Goal: Information Seeking & Learning: Learn about a topic

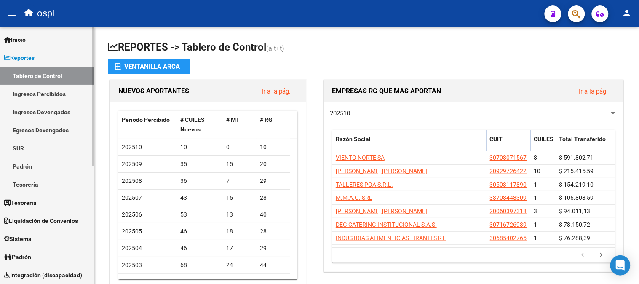
click at [27, 109] on link "Ingresos Devengados" at bounding box center [47, 112] width 94 height 18
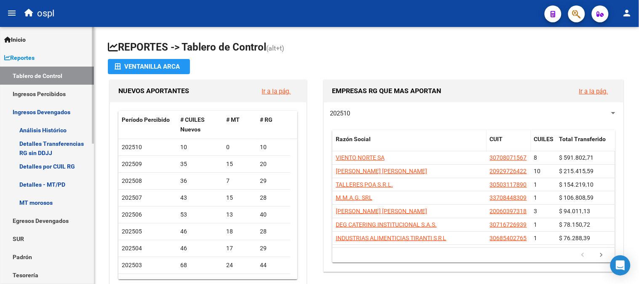
click at [72, 124] on link "Análisis Histórico" at bounding box center [47, 130] width 94 height 18
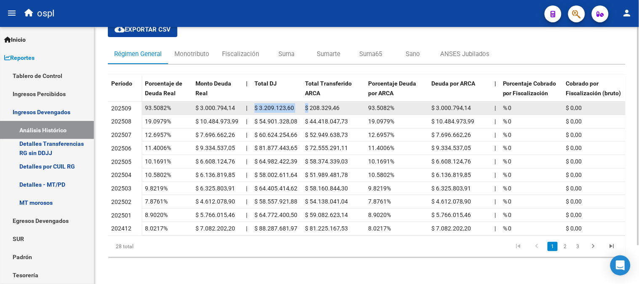
drag, startPoint x: 256, startPoint y: 102, endPoint x: 306, endPoint y: 104, distance: 50.1
click at [308, 103] on div "93.5082% $ 3.000.794,14 | $ 3.209.123,60 $ 208.329,46 93.5082% $ 3.000.794,14 |…" at bounding box center [562, 107] width 842 height 13
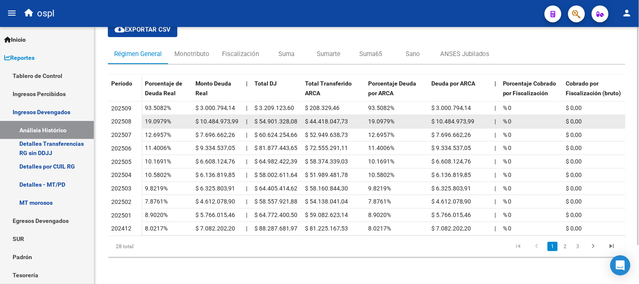
click at [271, 118] on span "$ 54.901.328,08" at bounding box center [275, 121] width 43 height 7
drag, startPoint x: 258, startPoint y: 115, endPoint x: 301, endPoint y: 112, distance: 43.1
click at [301, 115] on div "19.0979% $ 10.484.973,99 | $ 54.901.328,08 $ 44.418.047,73 19.0979% $ 10.484.97…" at bounding box center [562, 121] width 842 height 13
drag, startPoint x: 347, startPoint y: 115, endPoint x: 293, endPoint y: 118, distance: 53.5
click at [293, 118] on div "19.0979% $ 10.484.973,99 | $ 54.901.328,08 $ 44.418.047,73 19.0979% $ 10.484.97…" at bounding box center [562, 121] width 842 height 13
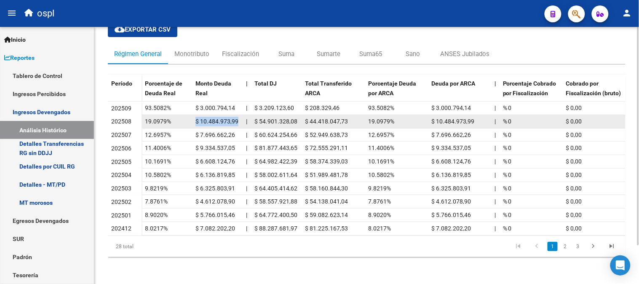
drag, startPoint x: 241, startPoint y: 111, endPoint x: 186, endPoint y: 114, distance: 54.8
click at [186, 115] on div "19.0979% $ 10.484.973,99 | $ 54.901.328,08 $ 44.418.047,73 19.0979% $ 10.484.97…" at bounding box center [562, 121] width 842 height 13
click at [218, 115] on datatable-body-cell "$ 10.484.973,99" at bounding box center [217, 121] width 51 height 13
click at [209, 115] on datatable-body-cell "$ 10.484.973,99" at bounding box center [217, 121] width 51 height 13
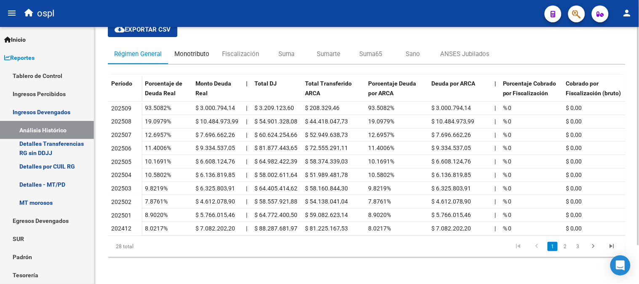
click at [192, 50] on div "Monotributo" at bounding box center [191, 53] width 35 height 9
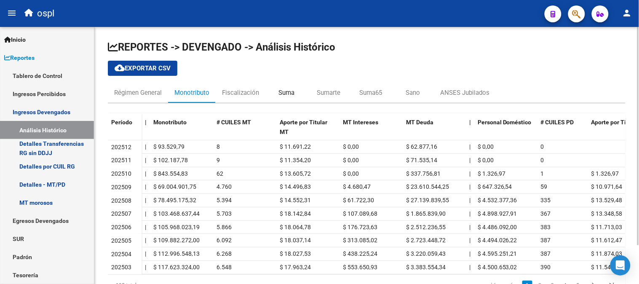
click at [292, 93] on div "Suma" at bounding box center [286, 92] width 16 height 9
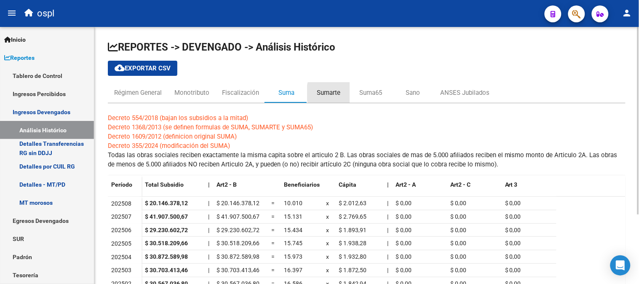
click at [341, 93] on div "Sumarte" at bounding box center [328, 93] width 42 height 20
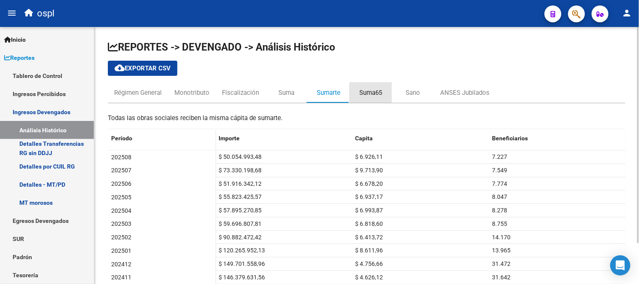
click at [375, 93] on div "Suma65" at bounding box center [370, 92] width 23 height 9
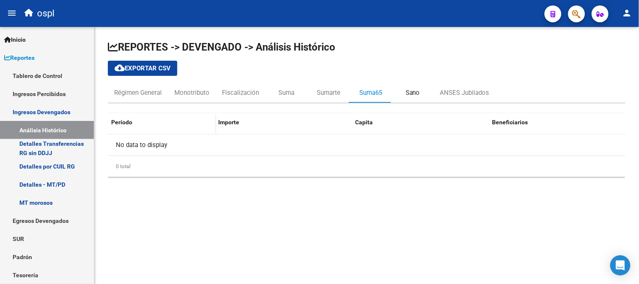
click at [418, 94] on div "Sano" at bounding box center [412, 92] width 14 height 9
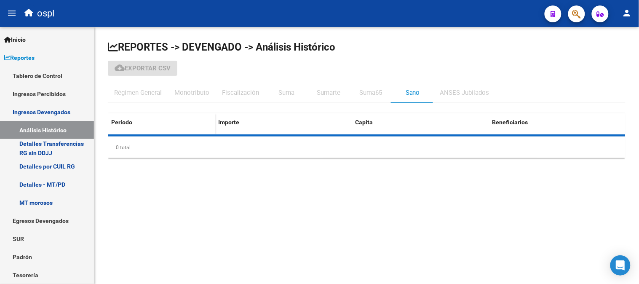
click at [451, 96] on div "ANSES Jubilados" at bounding box center [464, 92] width 49 height 9
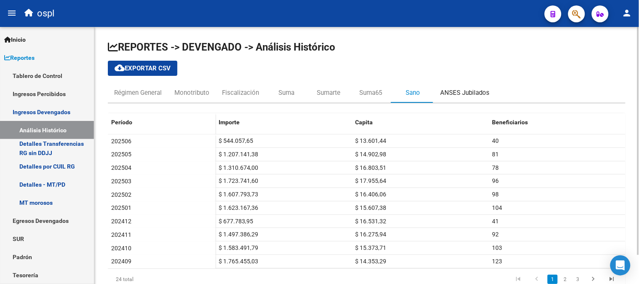
click at [451, 96] on div "ANSES Jubilados" at bounding box center [464, 92] width 49 height 9
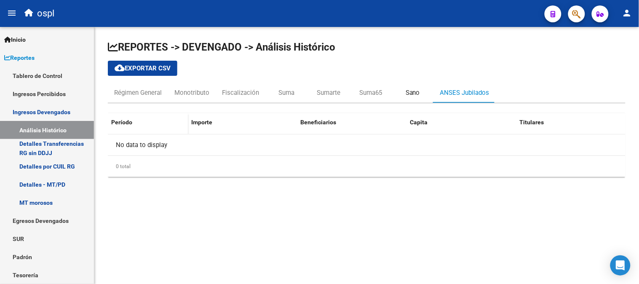
click at [391, 88] on div "Sano" at bounding box center [412, 93] width 42 height 20
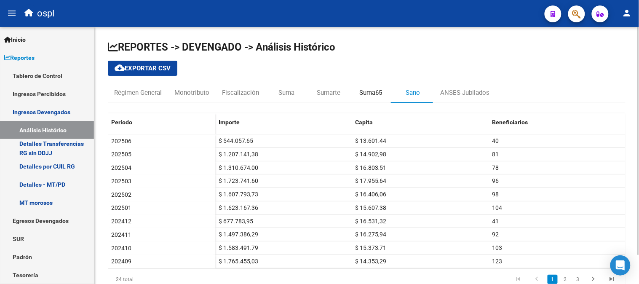
click at [385, 91] on div "Suma65" at bounding box center [370, 93] width 42 height 20
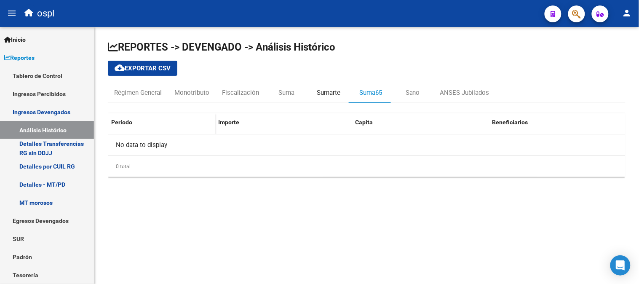
click at [327, 94] on div "Sumarte" at bounding box center [329, 92] width 24 height 9
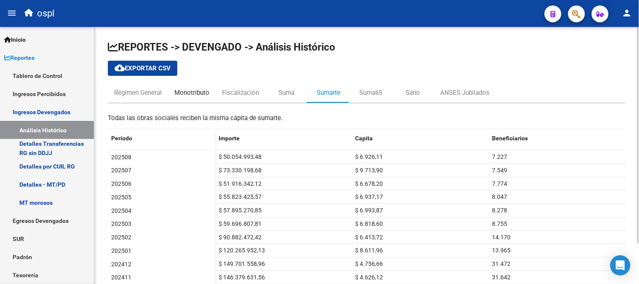
click at [180, 90] on div "Monotributo" at bounding box center [191, 92] width 35 height 9
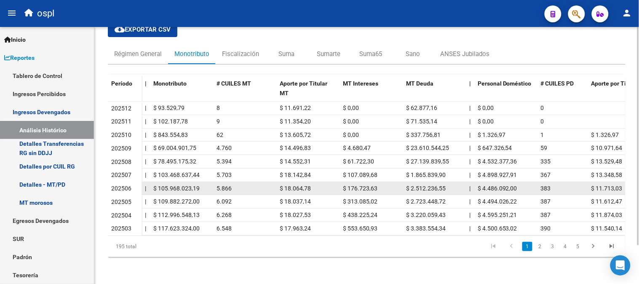
click at [315, 182] on datatable-body-cell "$ 18.064,78" at bounding box center [307, 188] width 63 height 13
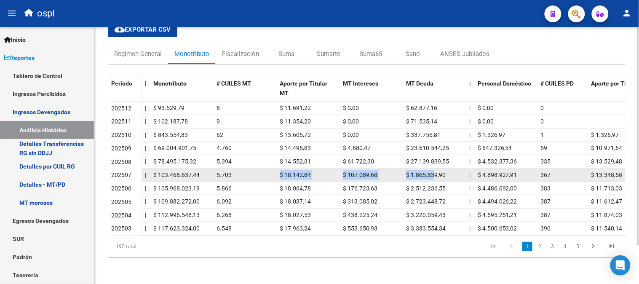
drag, startPoint x: 271, startPoint y: 167, endPoint x: 434, endPoint y: 167, distance: 163.3
click at [434, 168] on div "| $ 103.468.637,44 5.703 $ 18.142,84 $ 107.089,68 $ 1.865.839,90 | $ 4.898.927,…" at bounding box center [459, 174] width 636 height 13
click at [434, 171] on span "$ 1.865.839,90" at bounding box center [426, 174] width 40 height 7
click at [261, 172] on div "5.703" at bounding box center [244, 175] width 56 height 10
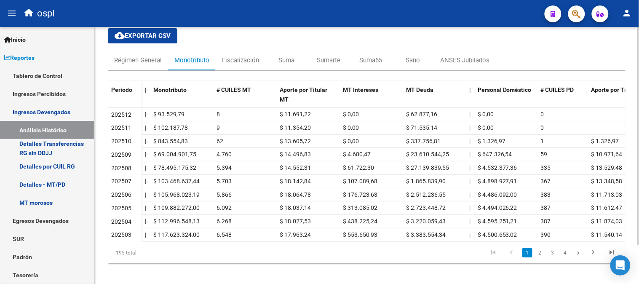
scroll to position [45, 0]
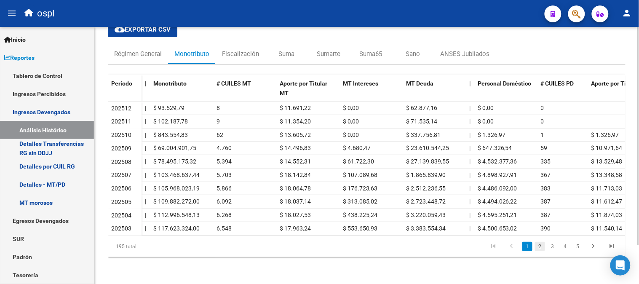
click at [536, 242] on link "2" at bounding box center [540, 246] width 10 height 9
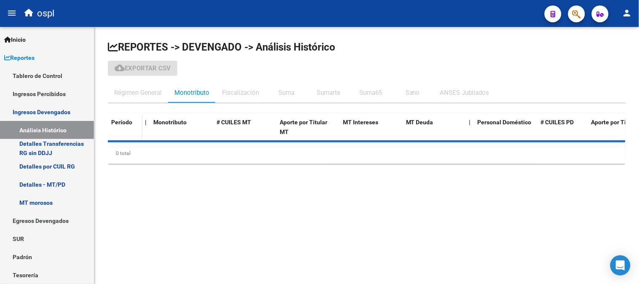
scroll to position [0, 0]
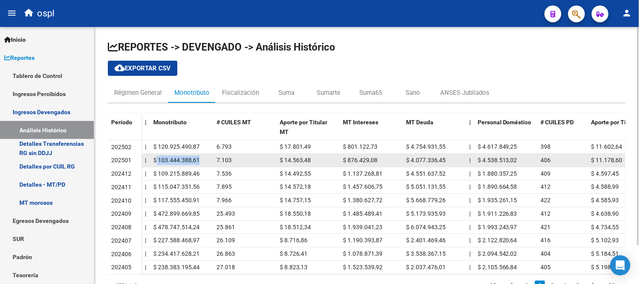
drag, startPoint x: 155, startPoint y: 161, endPoint x: 205, endPoint y: 157, distance: 50.3
click at [205, 157] on div "$ 103.444.388,61" at bounding box center [181, 160] width 56 height 10
drag, startPoint x: 283, startPoint y: 158, endPoint x: 310, endPoint y: 161, distance: 27.5
click at [314, 160] on div "$ 14.563,48" at bounding box center [307, 160] width 56 height 10
drag, startPoint x: 211, startPoint y: 161, endPoint x: 249, endPoint y: 161, distance: 37.5
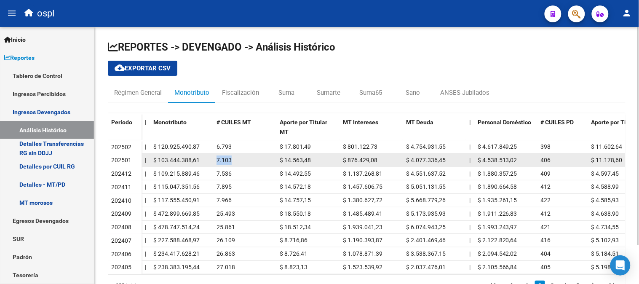
click at [249, 161] on div "| $ 103.444.388,61 7.103 $ 14.563,48 $ 876.429,08 $ 4.077.336,45 | $ 4.538.513,…" at bounding box center [459, 160] width 636 height 13
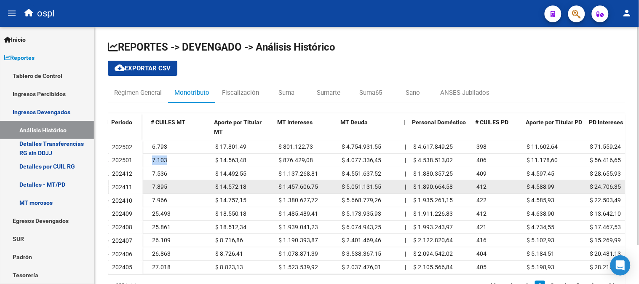
scroll to position [0, 65]
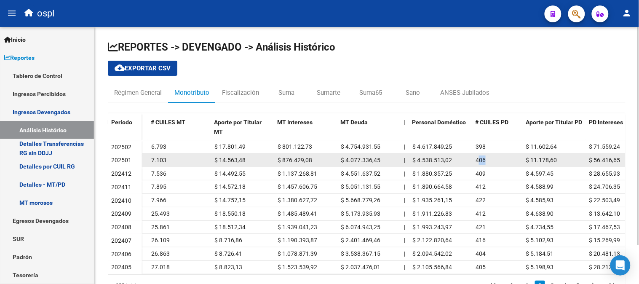
drag, startPoint x: 477, startPoint y: 154, endPoint x: 497, endPoint y: 155, distance: 20.2
click at [497, 155] on datatable-body-cell "406" at bounding box center [497, 160] width 51 height 13
drag, startPoint x: 527, startPoint y: 158, endPoint x: 559, endPoint y: 157, distance: 32.0
click at [559, 157] on div "$ 11.178,60" at bounding box center [554, 160] width 56 height 10
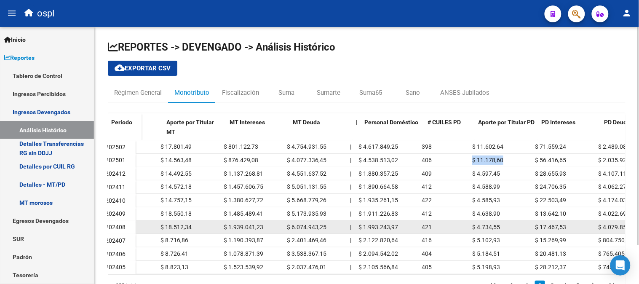
scroll to position [0, 131]
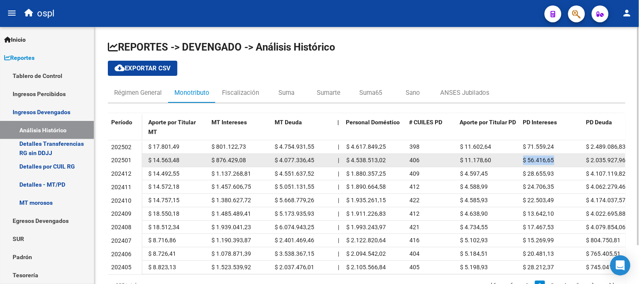
drag, startPoint x: 554, startPoint y: 161, endPoint x: 512, endPoint y: 162, distance: 41.7
click at [512, 162] on div "| $ 103.444.388,61 7.103 $ 14.563,48 $ 876.429,08 $ 4.077.336,45 | $ 4.538.513,…" at bounding box center [328, 160] width 636 height 13
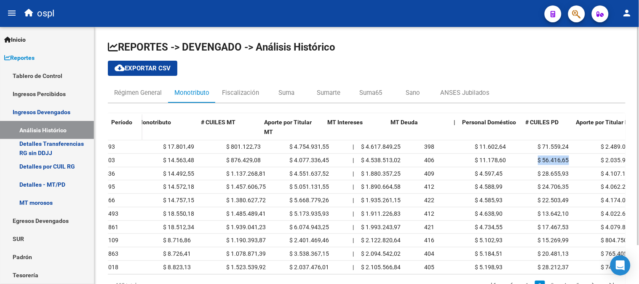
scroll to position [0, 15]
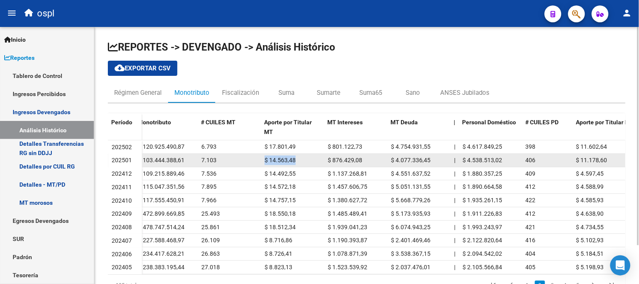
drag, startPoint x: 295, startPoint y: 157, endPoint x: 255, endPoint y: 158, distance: 39.6
click at [255, 158] on div "| $ 103.444.388,61 7.103 $ 14.563,48 $ 876.429,08 $ 4.077.336,45 | $ 4.538.513,…" at bounding box center [444, 160] width 636 height 13
click at [260, 157] on div "| $ 103.444.388,61 7.103 $ 14.563,48 $ 876.429,08 $ 4.077.336,45 | $ 4.538.513,…" at bounding box center [444, 160] width 636 height 13
click at [274, 162] on span "$ 14.563,48" at bounding box center [279, 160] width 31 height 7
drag, startPoint x: 203, startPoint y: 157, endPoint x: 208, endPoint y: 160, distance: 5.8
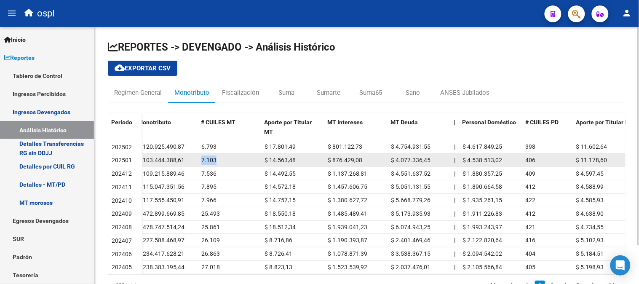
click at [219, 159] on div "| $ 103.444.388,61 7.103 $ 14.563,48 $ 876.429,08 $ 4.077.336,45 | $ 4.538.513,…" at bounding box center [444, 160] width 636 height 13
drag, startPoint x: 143, startPoint y: 160, endPoint x: 186, endPoint y: 161, distance: 42.5
click at [186, 161] on div "$ 103.444.388,61" at bounding box center [166, 160] width 56 height 10
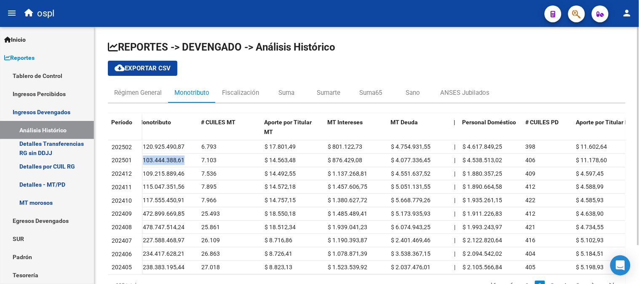
scroll to position [0, 0]
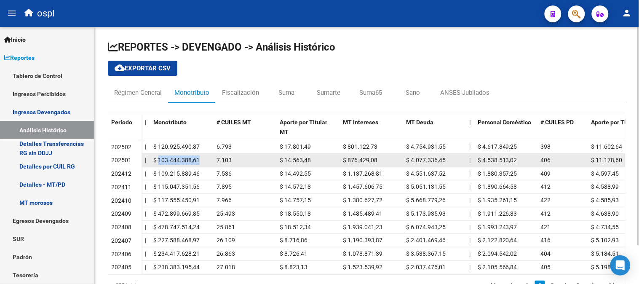
click at [178, 161] on span "$ 103.444.388,61" at bounding box center [176, 160] width 46 height 7
drag, startPoint x: 158, startPoint y: 159, endPoint x: 256, endPoint y: 162, distance: 98.1
click at [256, 162] on div "| $ 103.444.388,61 7.103 $ 14.563,48 $ 876.429,08 $ 4.077.336,45 | $ 4.538.513,…" at bounding box center [459, 160] width 636 height 13
click at [257, 162] on div "7.103" at bounding box center [244, 160] width 56 height 10
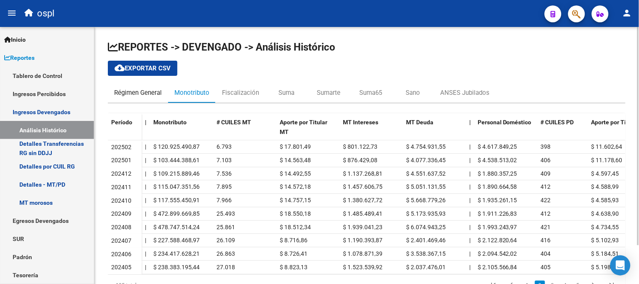
click at [137, 91] on div "Régimen General" at bounding box center [138, 92] width 48 height 9
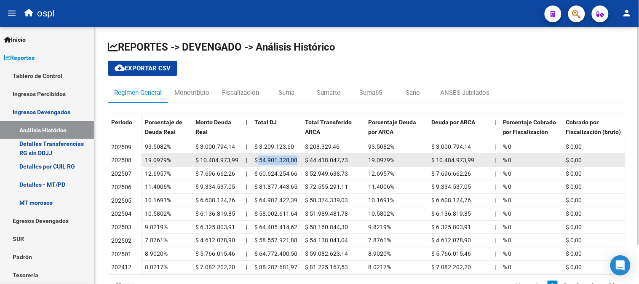
drag, startPoint x: 258, startPoint y: 159, endPoint x: 296, endPoint y: 157, distance: 38.3
click at [296, 157] on span "$ 54.901.328,08" at bounding box center [275, 160] width 43 height 7
drag, startPoint x: 306, startPoint y: 158, endPoint x: 349, endPoint y: 157, distance: 43.4
click at [349, 157] on div "$ 44.418.047,73" at bounding box center [333, 160] width 56 height 10
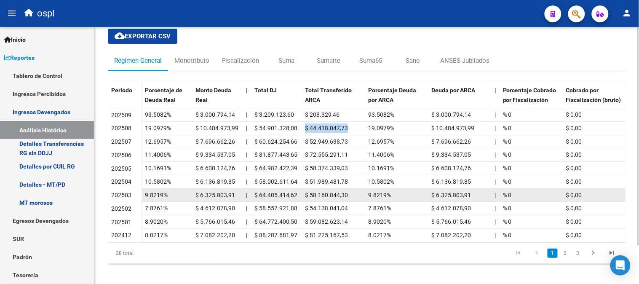
scroll to position [45, 0]
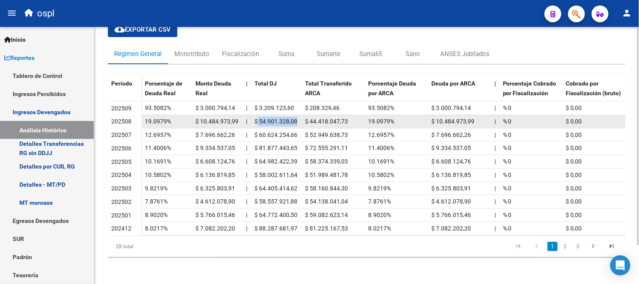
drag, startPoint x: 258, startPoint y: 115, endPoint x: 299, endPoint y: 111, distance: 41.0
click at [299, 115] on datatable-body-cell "$ 54.901.328,08" at bounding box center [276, 121] width 51 height 13
click at [276, 118] on span "$ 54.901.328,08" at bounding box center [275, 121] width 43 height 7
drag, startPoint x: 258, startPoint y: 117, endPoint x: 297, endPoint y: 111, distance: 39.2
click at [297, 117] on div "$ 54.901.328,08" at bounding box center [276, 122] width 44 height 10
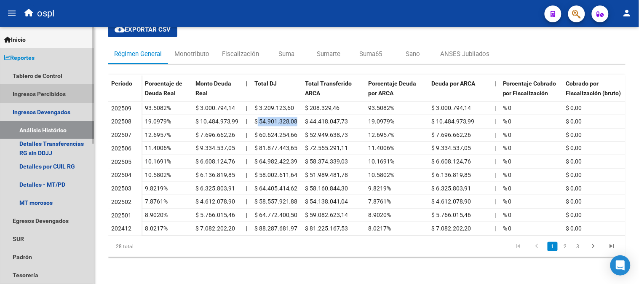
click at [35, 89] on link "Ingresos Percibidos" at bounding box center [47, 94] width 94 height 18
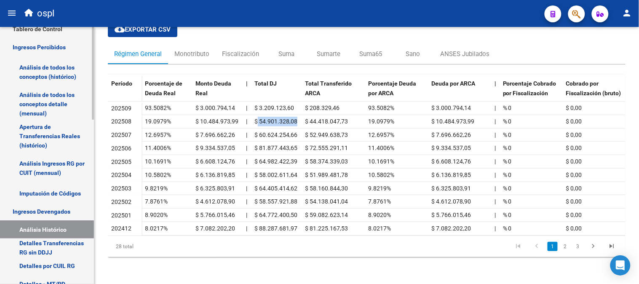
scroll to position [0, 0]
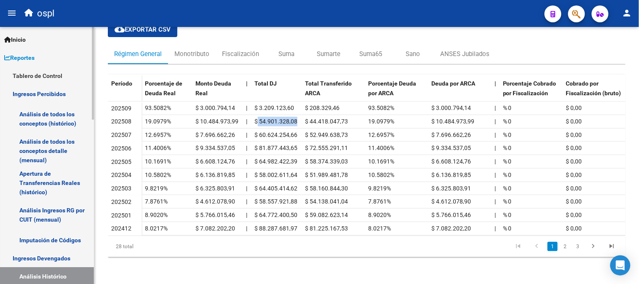
click at [55, 120] on link "Análisis de todos los conceptos (histórico)" at bounding box center [47, 119] width 94 height 32
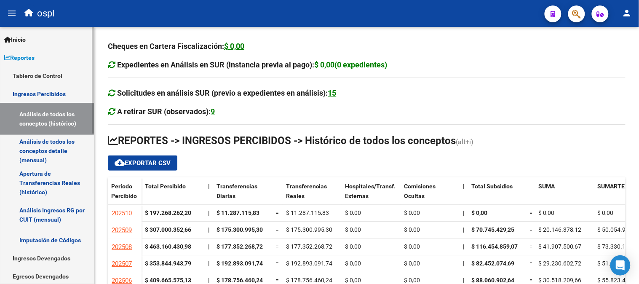
scroll to position [47, 0]
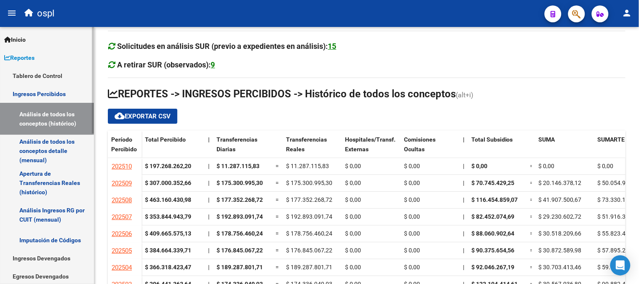
click at [61, 145] on link "Análisis de todos los conceptos detalle (mensual)" at bounding box center [47, 151] width 94 height 32
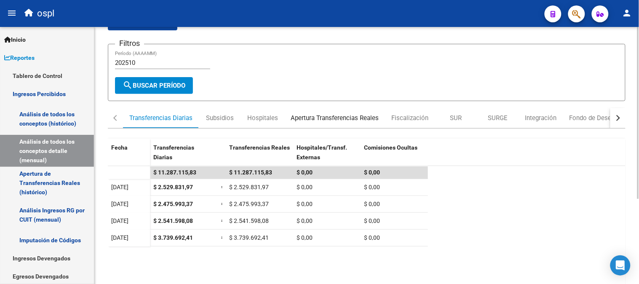
click at [329, 118] on div "Apertura Transferencias Reales" at bounding box center [334, 117] width 88 height 9
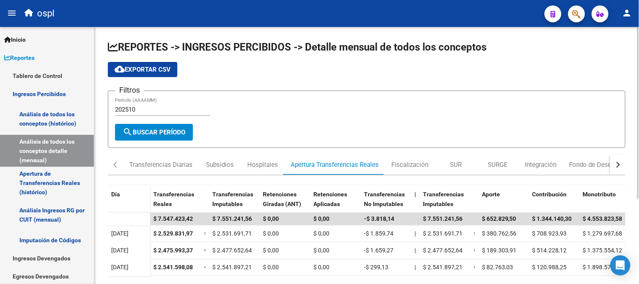
click at [154, 104] on div "202510 Período (AAAAMM)" at bounding box center [162, 107] width 95 height 18
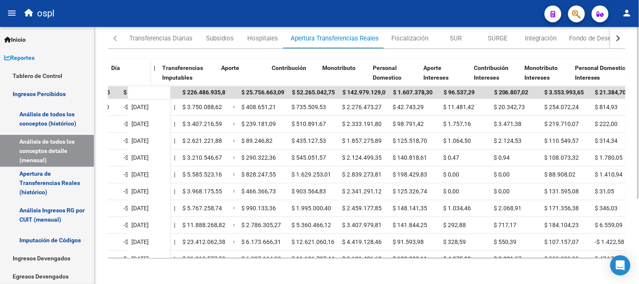
scroll to position [0, 277]
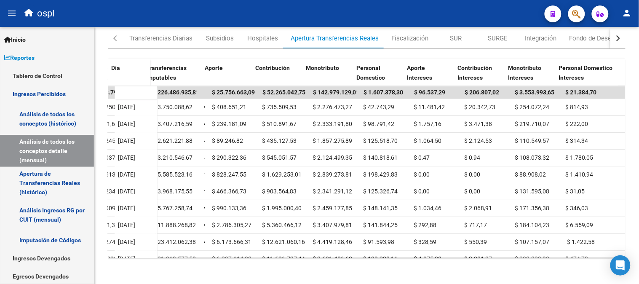
type input "202501"
click at [40, 93] on link "Ingresos Percibidos" at bounding box center [47, 94] width 94 height 18
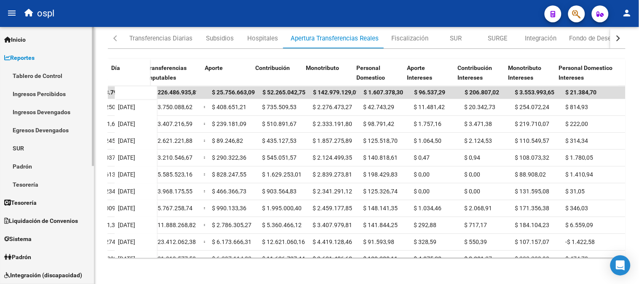
click at [27, 111] on link "Ingresos Devengados" at bounding box center [47, 112] width 94 height 18
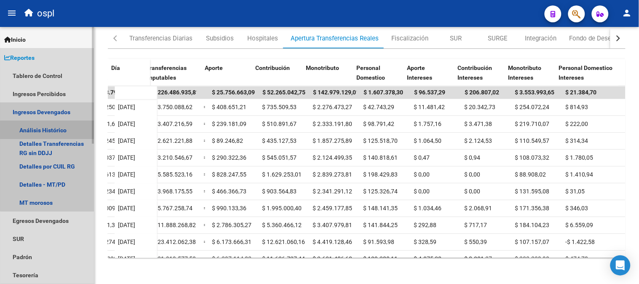
click at [56, 133] on link "Análisis Histórico" at bounding box center [47, 130] width 94 height 18
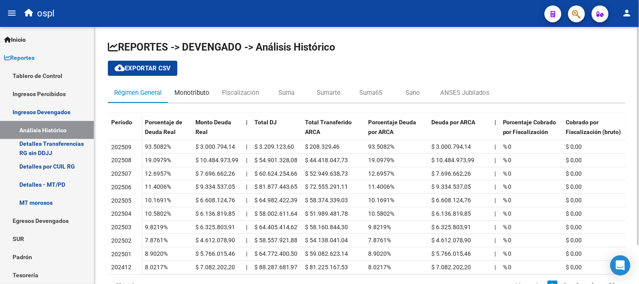
click at [197, 96] on div "Monotributo" at bounding box center [191, 92] width 35 height 9
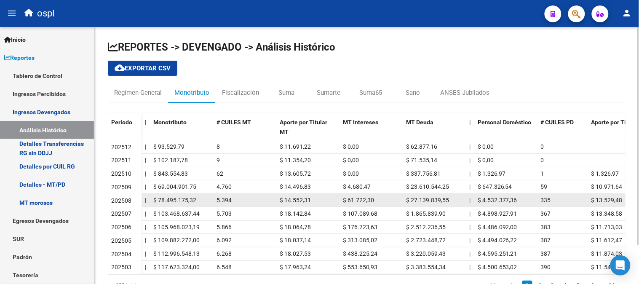
scroll to position [45, 0]
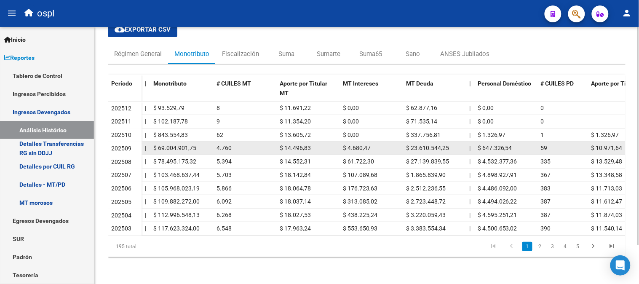
click at [163, 144] on span "$ 69.004.901,75" at bounding box center [174, 147] width 43 height 7
drag, startPoint x: 215, startPoint y: 144, endPoint x: 234, endPoint y: 144, distance: 19.8
click at [234, 144] on datatable-body-cell "4.760" at bounding box center [244, 147] width 63 height 13
drag, startPoint x: 285, startPoint y: 139, endPoint x: 306, endPoint y: 140, distance: 21.9
click at [306, 144] on span "$ 14.496,83" at bounding box center [294, 147] width 31 height 7
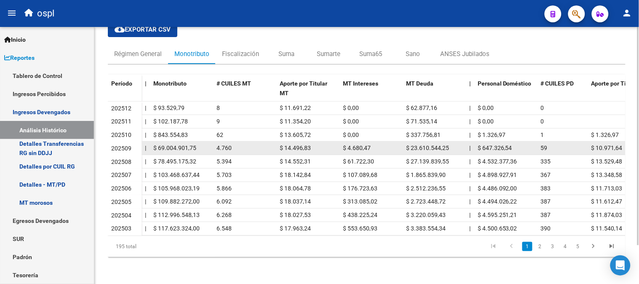
click at [166, 144] on span "$ 69.004.901,75" at bounding box center [174, 147] width 43 height 7
drag, startPoint x: 157, startPoint y: 141, endPoint x: 198, endPoint y: 142, distance: 40.4
click at [198, 143] on div "$ 69.004.901,75" at bounding box center [181, 148] width 56 height 10
